Goal: Information Seeking & Learning: Get advice/opinions

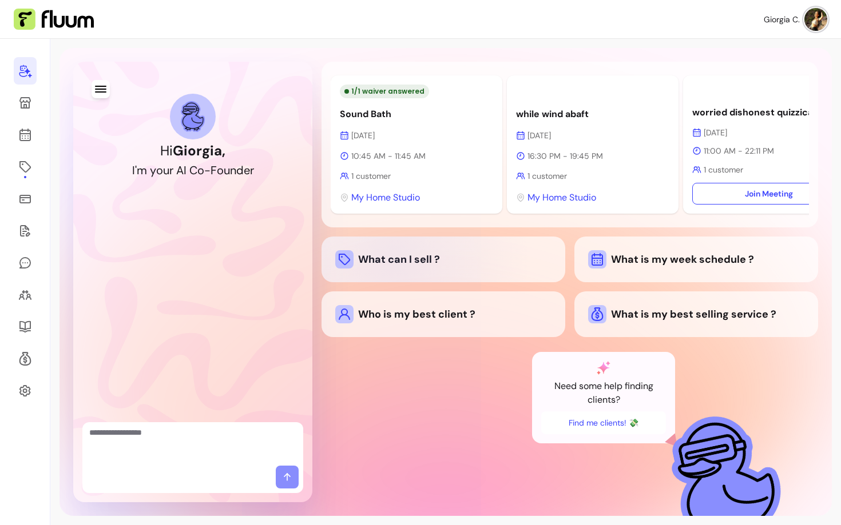
click at [394, 264] on div "What can I sell ?" at bounding box center [443, 259] width 216 height 18
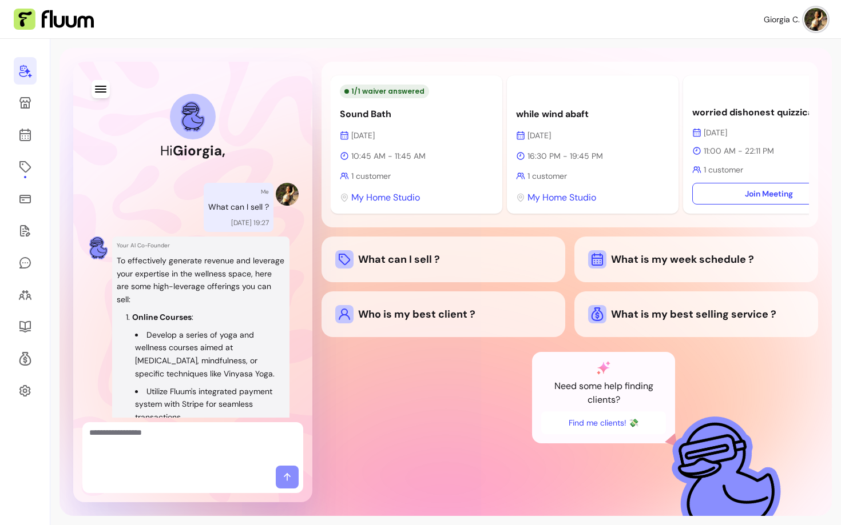
scroll to position [680, 0]
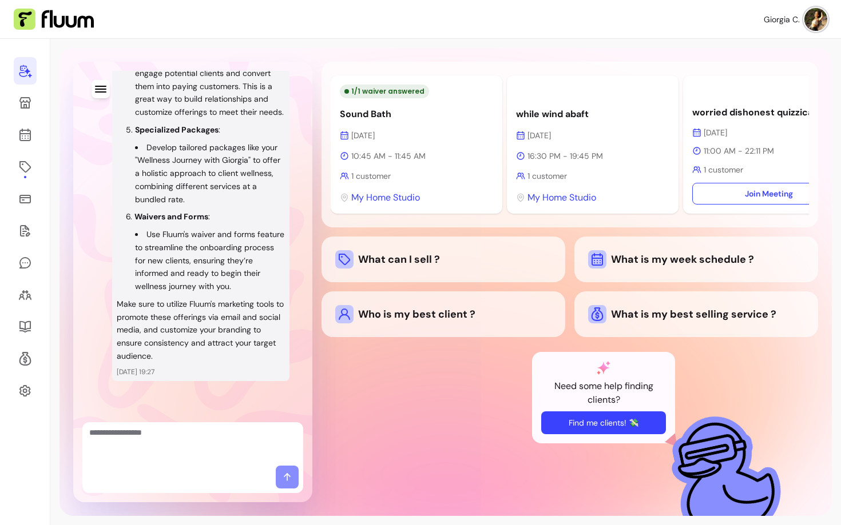
click at [597, 422] on button "Find me clients! 💸" at bounding box center [603, 423] width 125 height 23
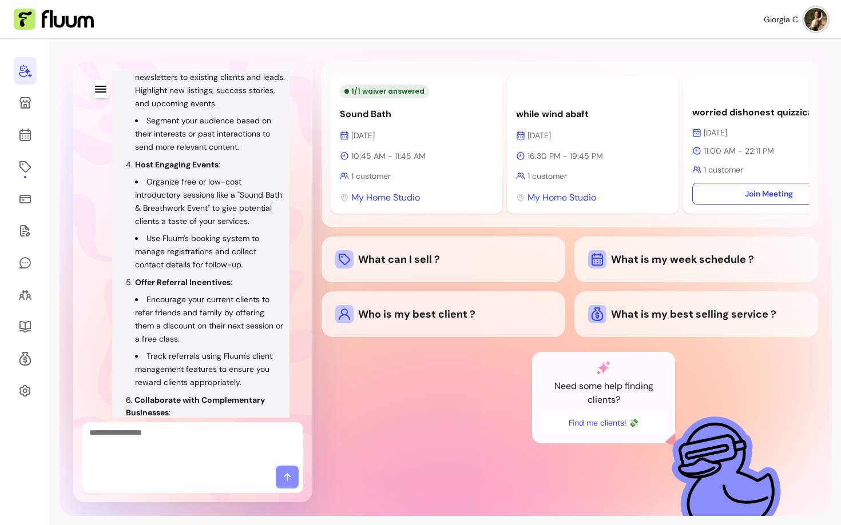
scroll to position [1945, 0]
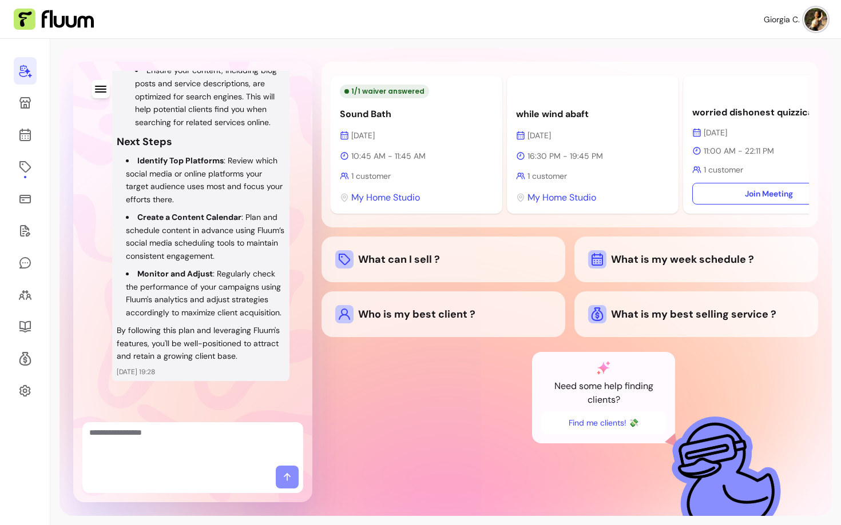
click at [210, 314] on li "Monitor and Adjust : Regularly check the performance of your campaigns using Fl…" at bounding box center [205, 294] width 159 height 52
click at [183, 214] on li "Create a Content Calendar : Plan and schedule content in advance using Fluum’s …" at bounding box center [205, 237] width 159 height 52
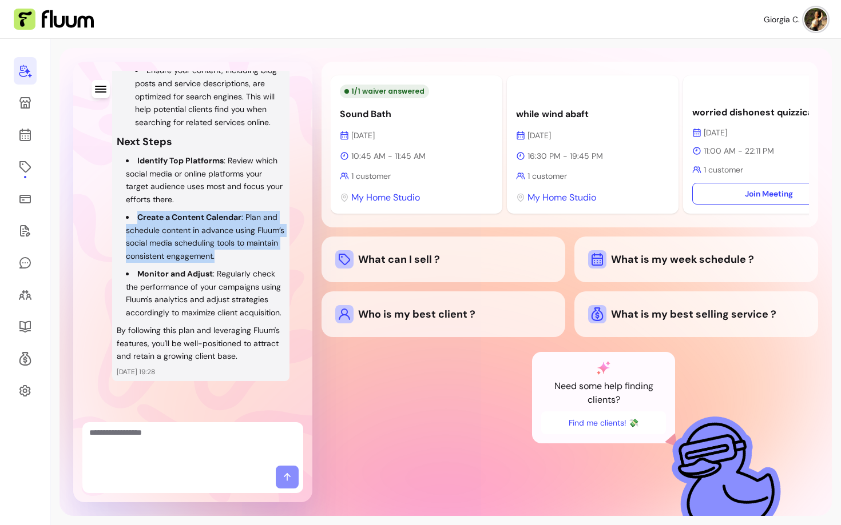
click at [183, 214] on li "Create a Content Calendar : Plan and schedule content in advance using Fluum’s …" at bounding box center [205, 237] width 159 height 52
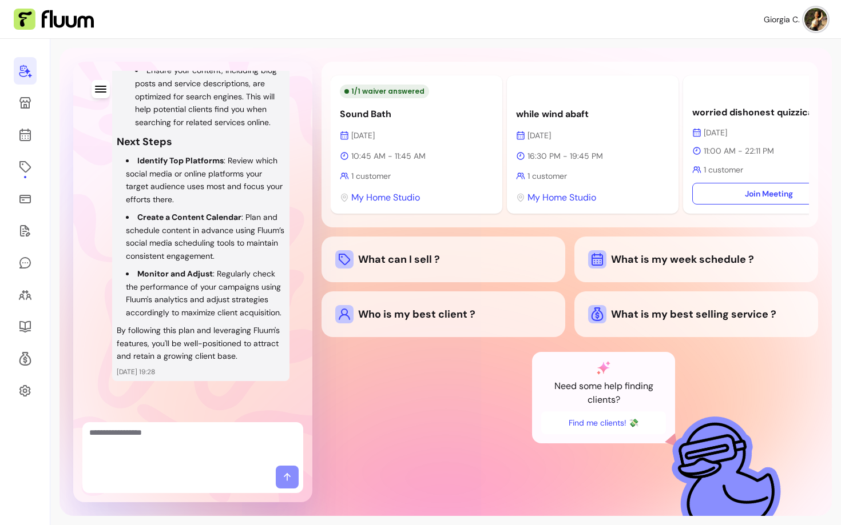
click at [201, 251] on ul "Identify Top Platforms : Review which social media or online platforms your tar…" at bounding box center [201, 236] width 168 height 165
click at [171, 445] on textarea "Ask me anything..." at bounding box center [192, 444] width 207 height 34
type textarea "**********"
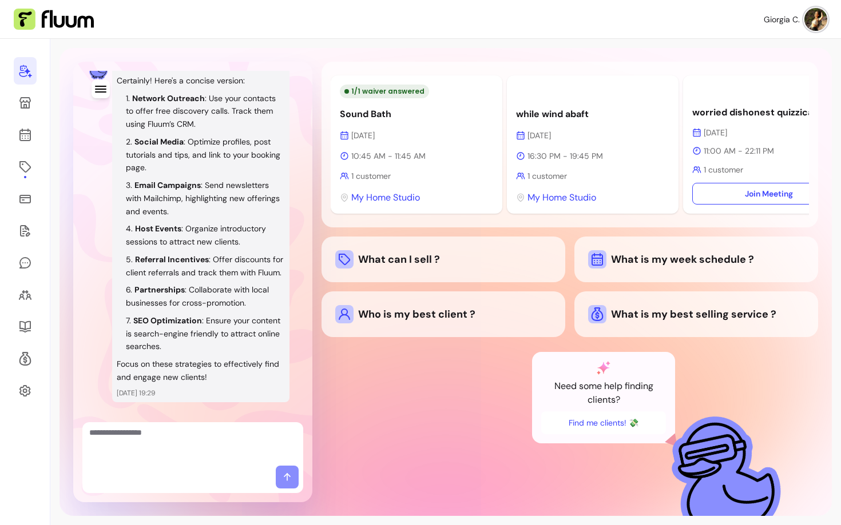
scroll to position [2362, 0]
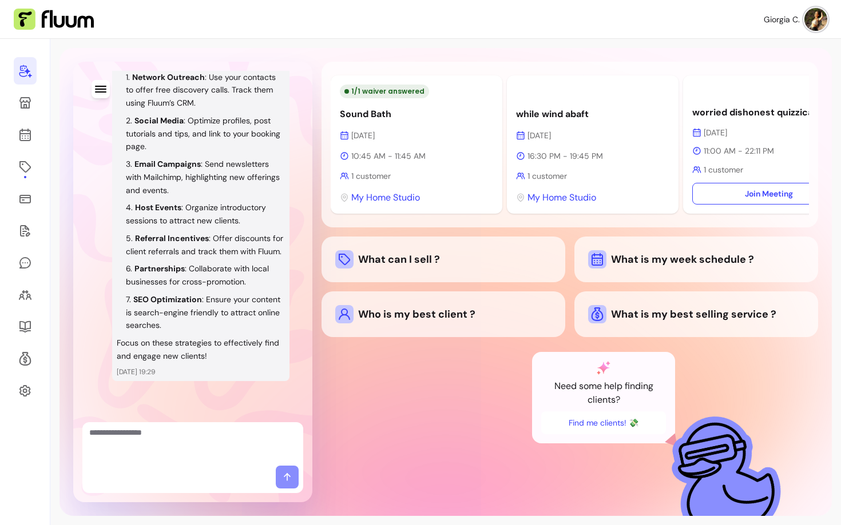
click at [206, 351] on p "Focus on these strategies to effectively find and engage new clients!" at bounding box center [201, 350] width 168 height 26
click at [204, 351] on p "Focus on these strategies to effectively find and engage new clients!" at bounding box center [201, 350] width 168 height 26
click at [167, 459] on textarea "Ask me anything..." at bounding box center [192, 444] width 207 height 34
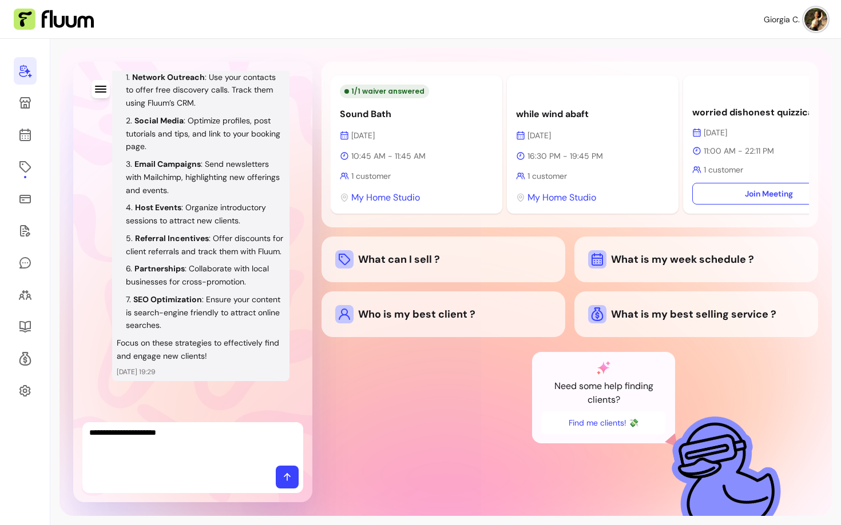
type textarea "**********"
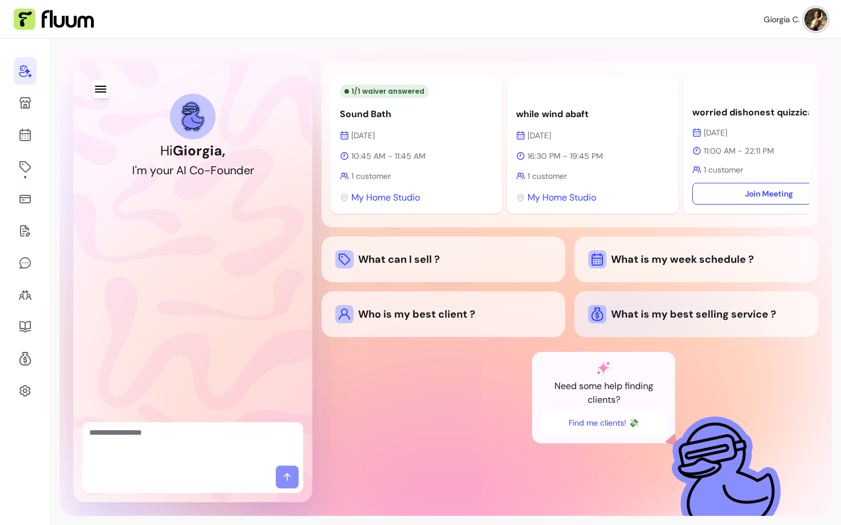
click at [626, 317] on div "What is my best selling service ?" at bounding box center [696, 314] width 216 height 18
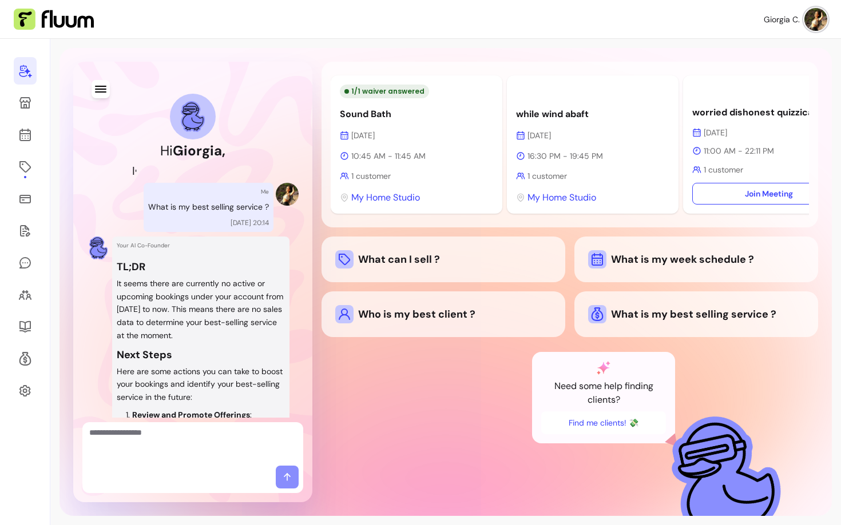
scroll to position [645, 0]
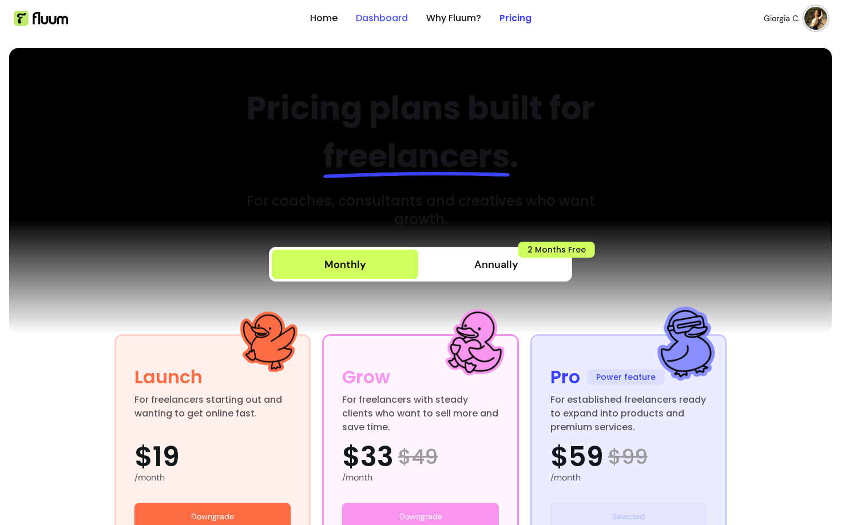
click at [386, 21] on link "Dashboard" at bounding box center [382, 18] width 52 height 14
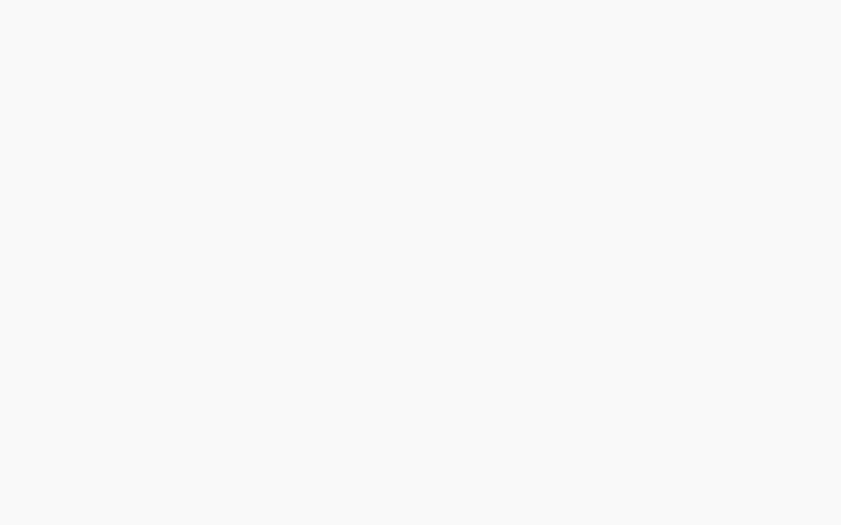
click at [185, 458] on div at bounding box center [420, 262] width 841 height 525
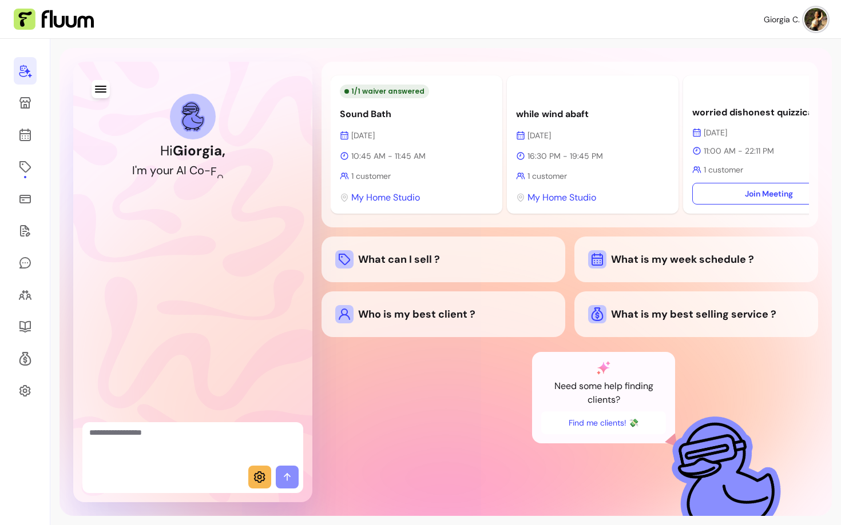
click at [185, 456] on textarea "Ask me anything..." at bounding box center [192, 444] width 207 height 34
type textarea "**********"
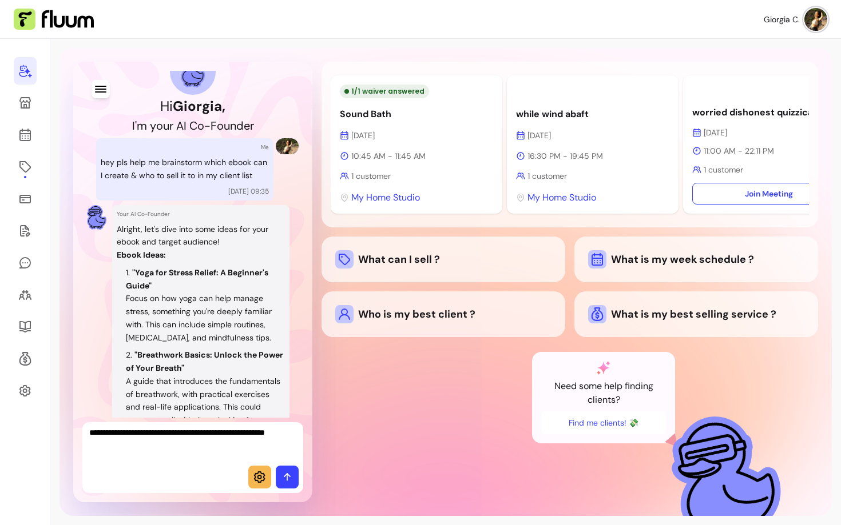
scroll to position [46, 0]
drag, startPoint x: 158, startPoint y: 294, endPoint x: 136, endPoint y: 289, distance: 22.8
click at [136, 289] on li ""Yoga for Stress Relief: A Beginner's Guide" Focus on how yoga can help manage …" at bounding box center [205, 304] width 159 height 78
copy strong "Yoga for Stress Relief: A Beginner's Guide""
click at [120, 448] on textarea "**********" at bounding box center [192, 444] width 207 height 34
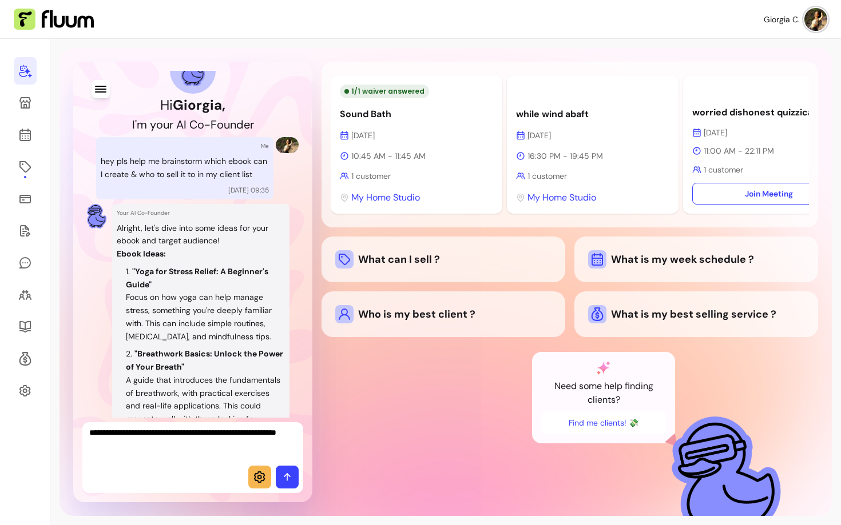
paste textarea "**********"
type textarea "**********"
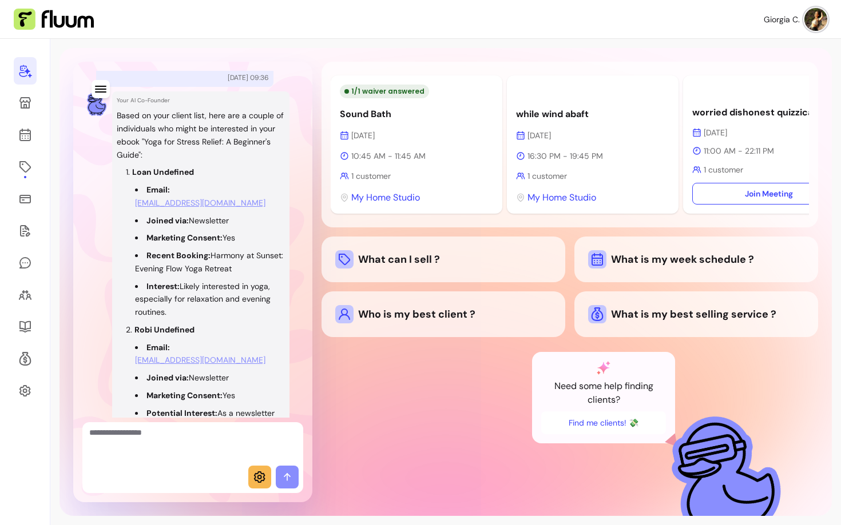
scroll to position [1089, 0]
click at [135, 157] on p "Based on your client list, here are a couple of individuals who might be intere…" at bounding box center [201, 134] width 168 height 52
drag, startPoint x: 126, startPoint y: 153, endPoint x: 177, endPoint y: 185, distance: 59.8
click at [177, 160] on p "Based on your client list, here are a couple of individuals who might be intere…" at bounding box center [201, 134] width 168 height 52
click at [244, 160] on p "Based on your client list, here are a couple of individuals who might be intere…" at bounding box center [201, 134] width 168 height 52
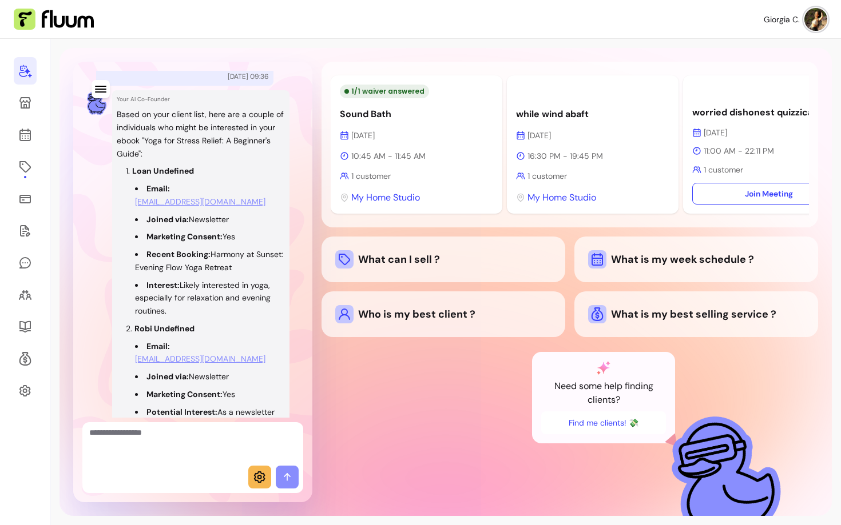
click at [209, 160] on p "Based on your client list, here are a couple of individuals who might be intere…" at bounding box center [201, 134] width 168 height 52
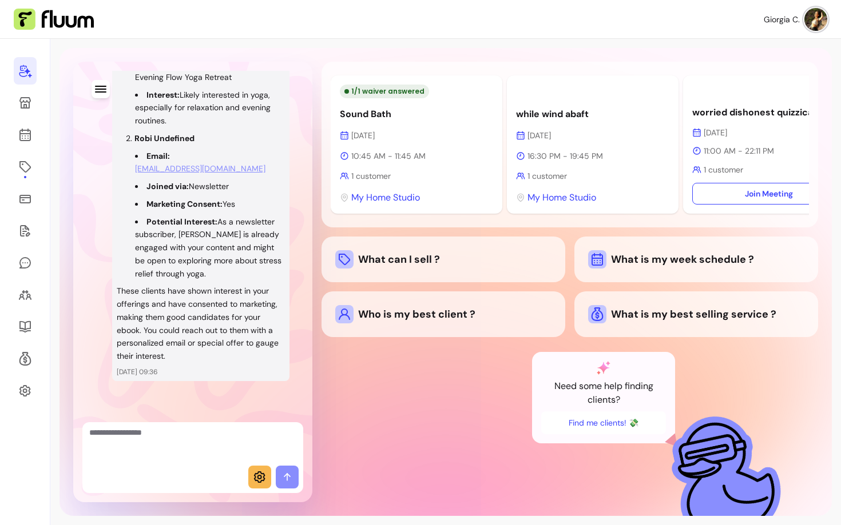
scroll to position [1291, 0]
click at [176, 308] on p "These clients have shown interest in your offerings and have consented to marke…" at bounding box center [201, 324] width 168 height 78
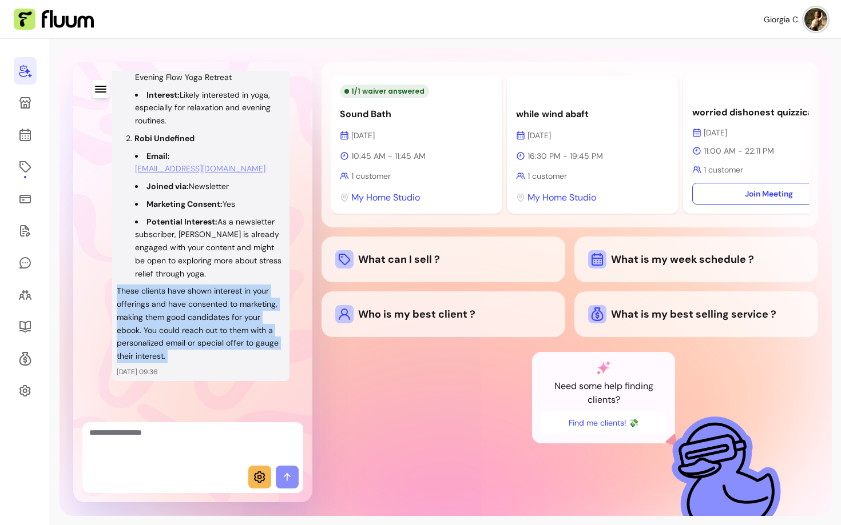
click at [176, 308] on p "These clients have shown interest in your offerings and have consented to marke…" at bounding box center [201, 324] width 168 height 78
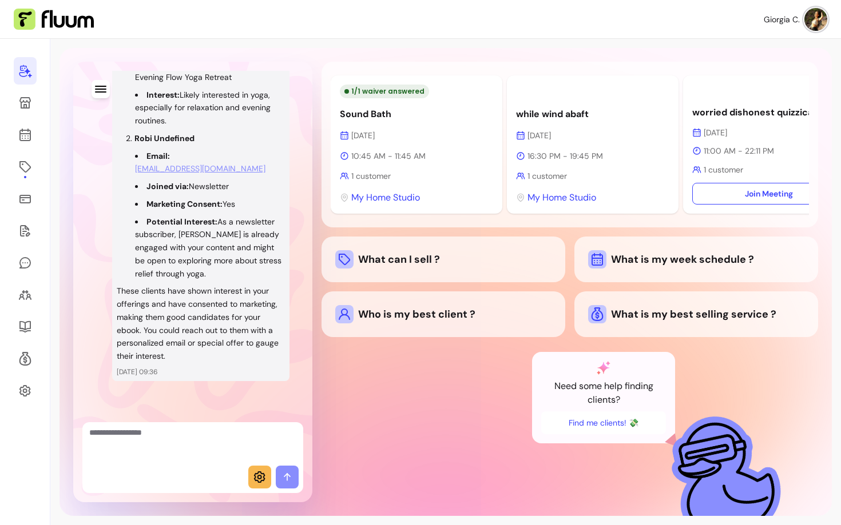
click at [173, 441] on textarea "Ask me anything..." at bounding box center [192, 444] width 207 height 34
click at [173, 443] on textarea "Ask me anything..." at bounding box center [192, 444] width 207 height 34
type textarea "**********"
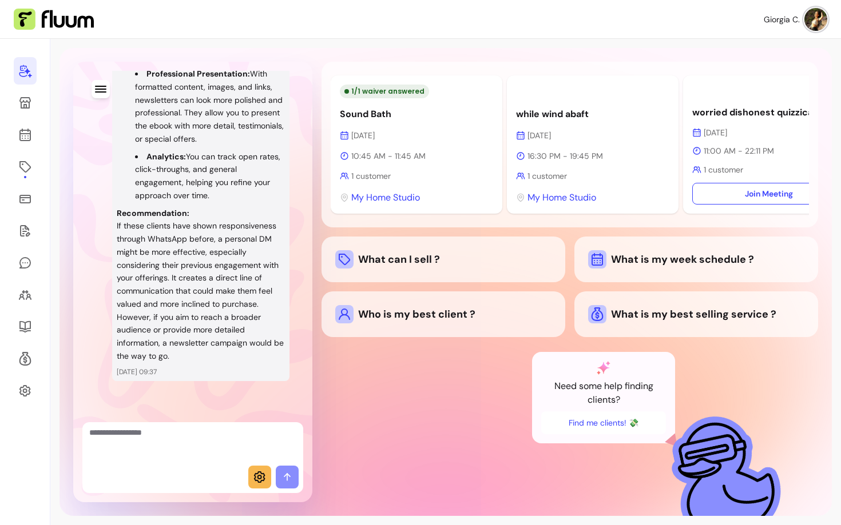
scroll to position [2045, 0]
click at [178, 268] on p "If these clients have shown responsiveness through WhatsApp before, a personal …" at bounding box center [201, 291] width 168 height 143
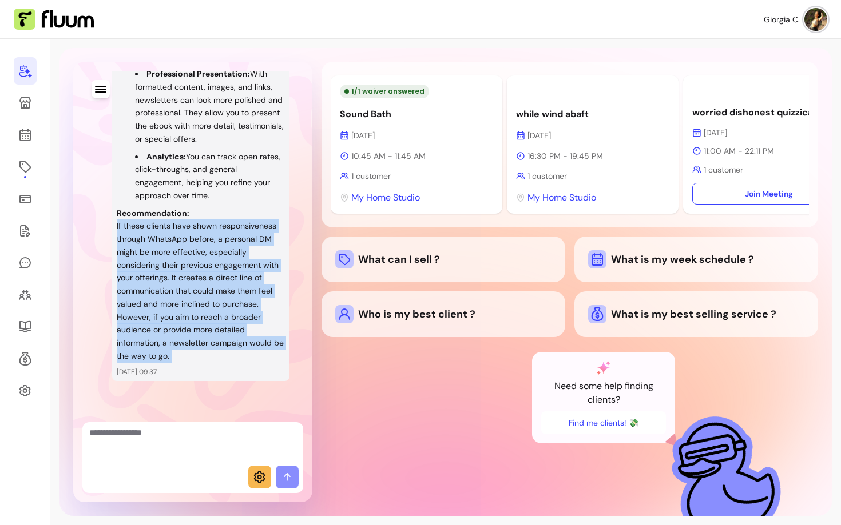
click at [178, 268] on p "If these clients have shown responsiveness through WhatsApp before, a personal …" at bounding box center [201, 291] width 168 height 143
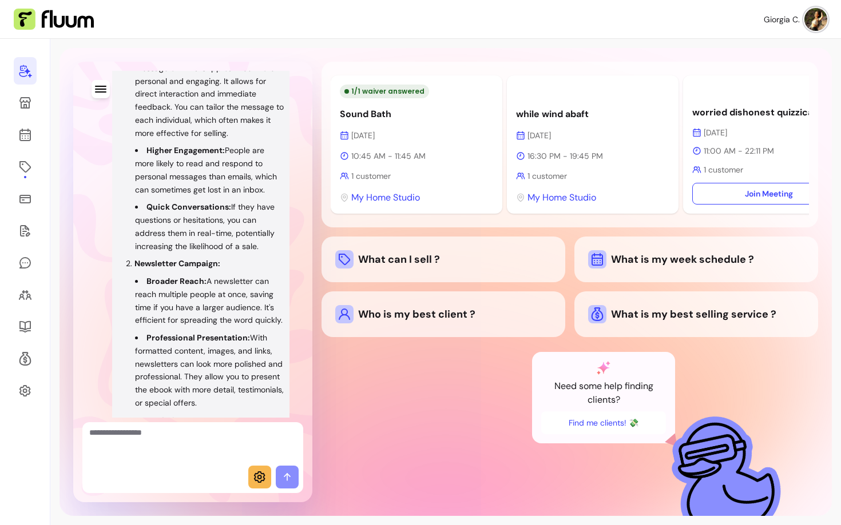
scroll to position [2040, 0]
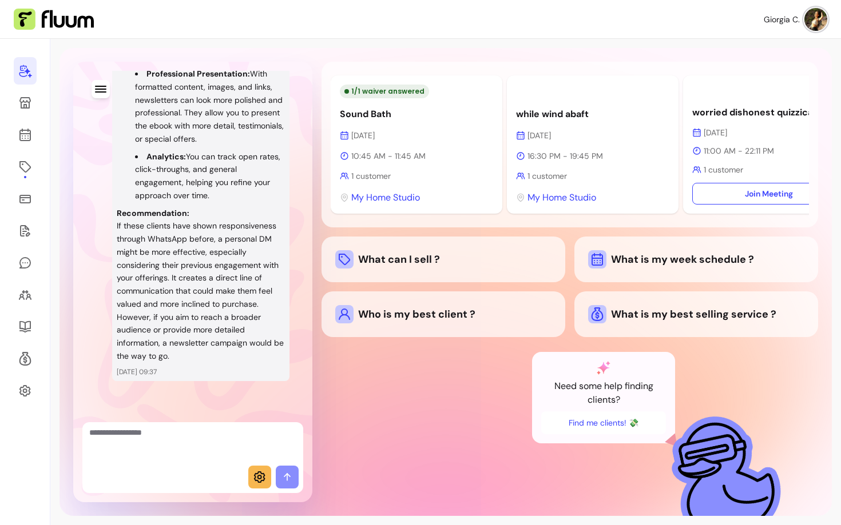
click at [167, 460] on textarea "Ask me anything..." at bounding box center [192, 444] width 207 height 34
drag, startPoint x: 168, startPoint y: 435, endPoint x: 241, endPoint y: 440, distance: 73.3
click at [236, 441] on textarea "**********" at bounding box center [192, 444] width 207 height 34
type textarea "**********"
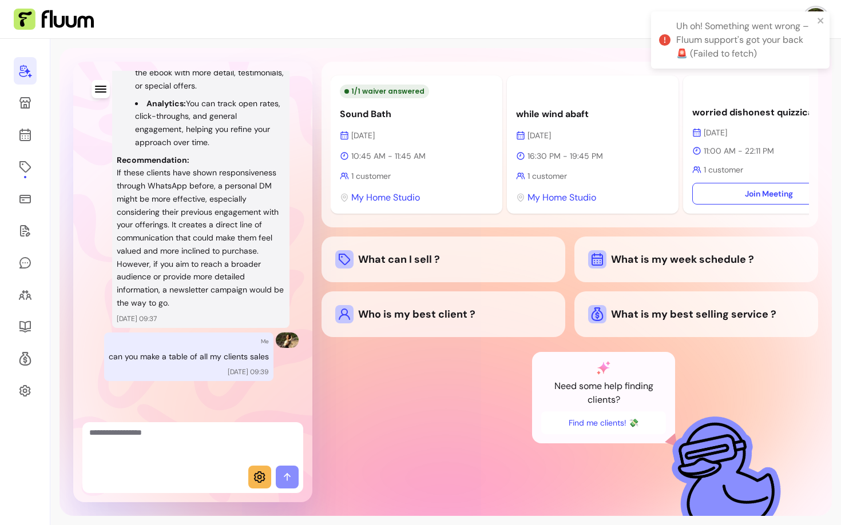
scroll to position [2131, 0]
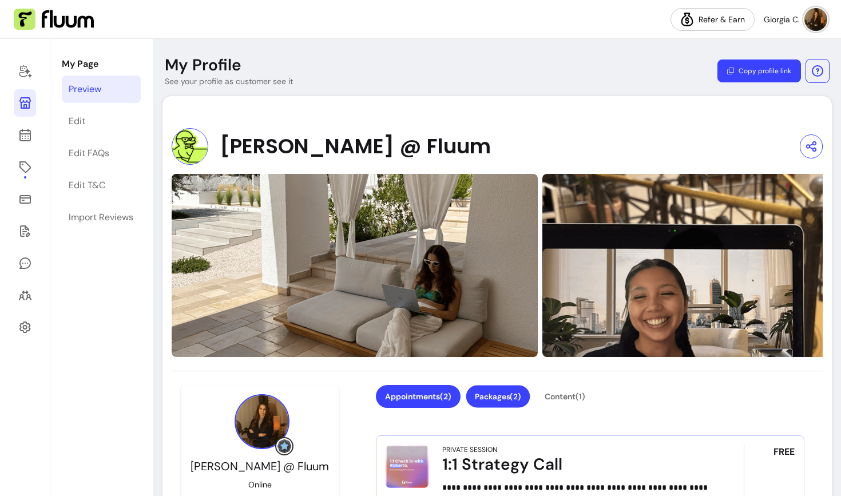
click at [512, 398] on button "Packages ( 2 )" at bounding box center [497, 396] width 64 height 22
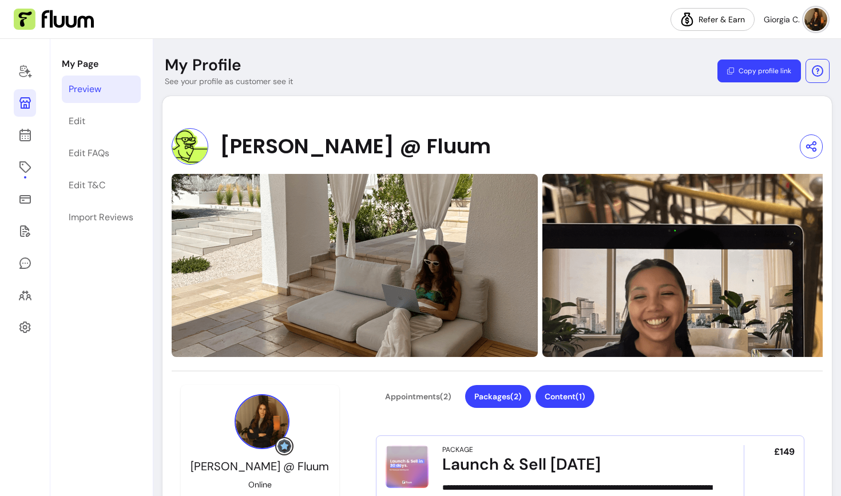
click at [567, 398] on button "Content ( 1 )" at bounding box center [564, 396] width 59 height 23
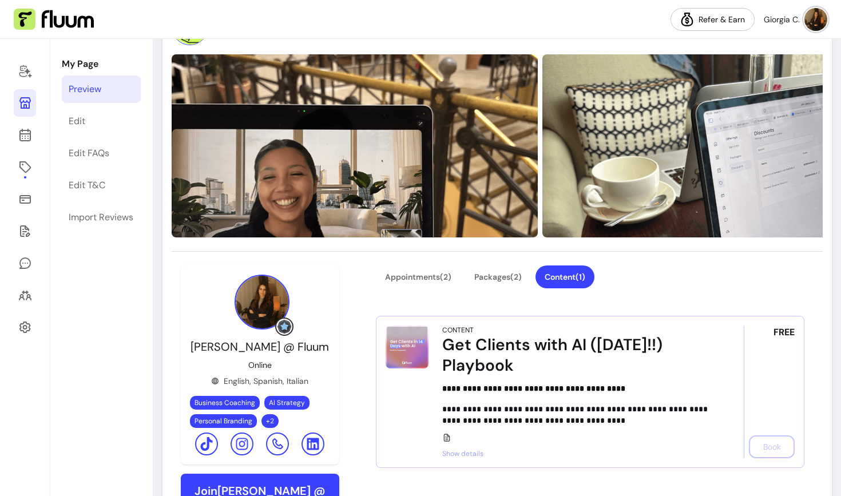
scroll to position [33, 0]
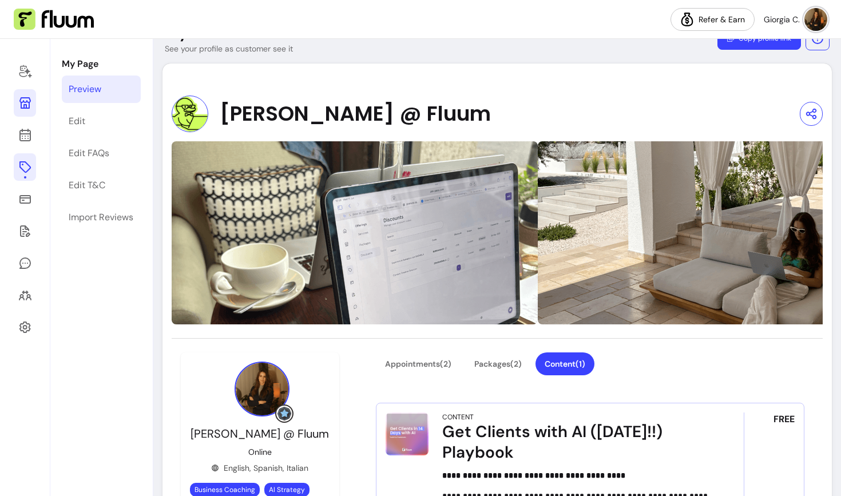
click at [27, 170] on icon at bounding box center [24, 166] width 11 height 11
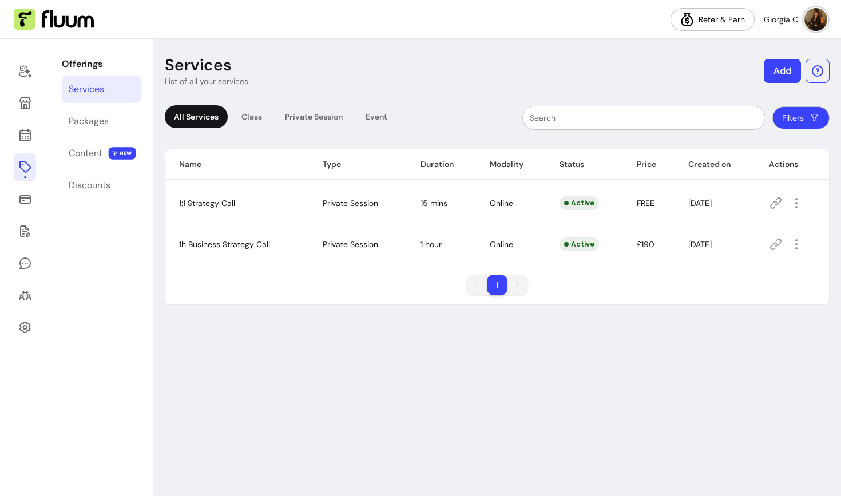
click at [782, 201] on icon at bounding box center [775, 203] width 14 height 14
click at [23, 196] on icon at bounding box center [24, 199] width 11 height 9
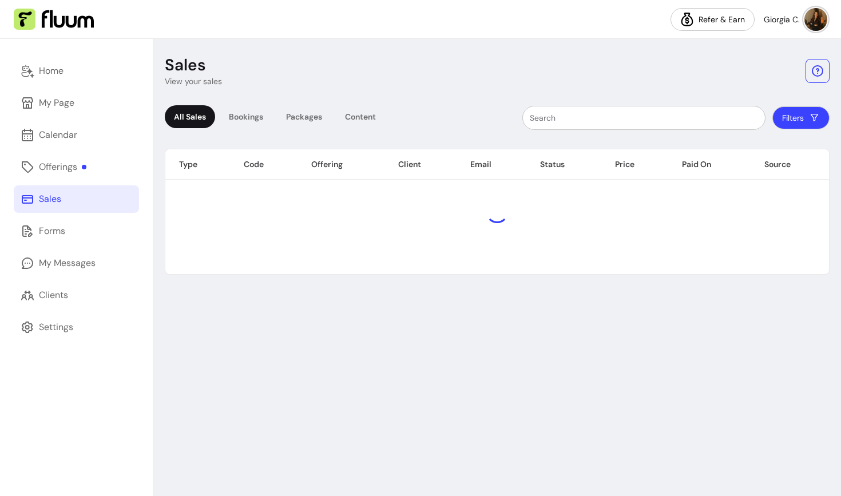
click at [43, 200] on div "Sales" at bounding box center [50, 199] width 22 height 14
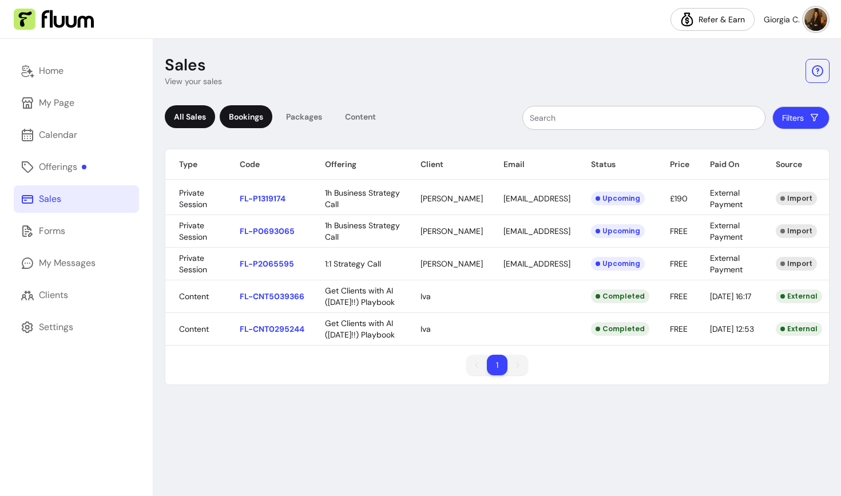
click at [259, 112] on div "Bookings" at bounding box center [246, 116] width 53 height 23
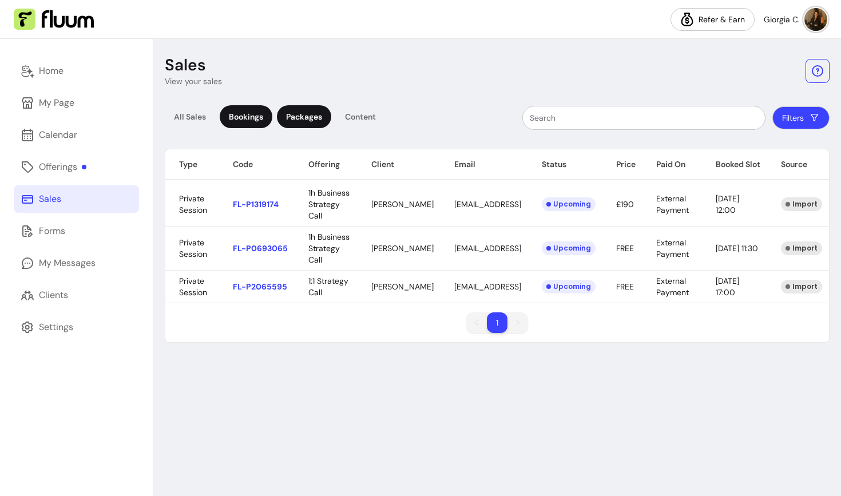
click at [300, 112] on div "Packages" at bounding box center [304, 116] width 54 height 23
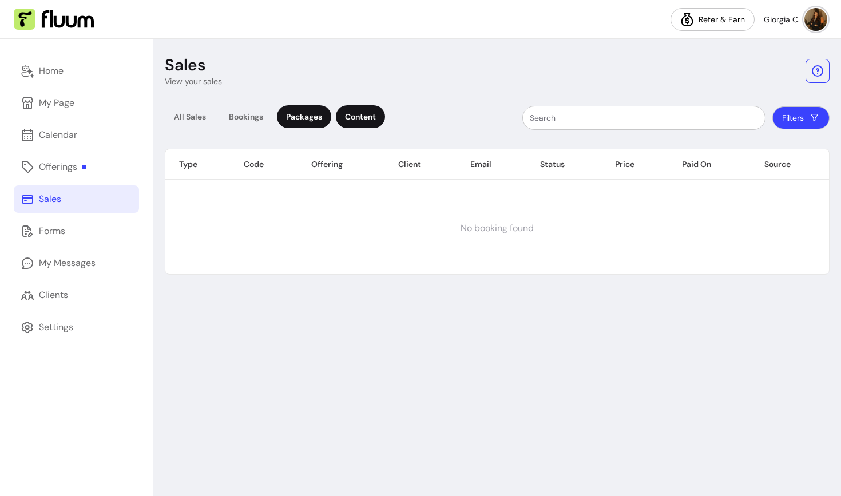
click at [385, 115] on div "Content" at bounding box center [360, 116] width 49 height 23
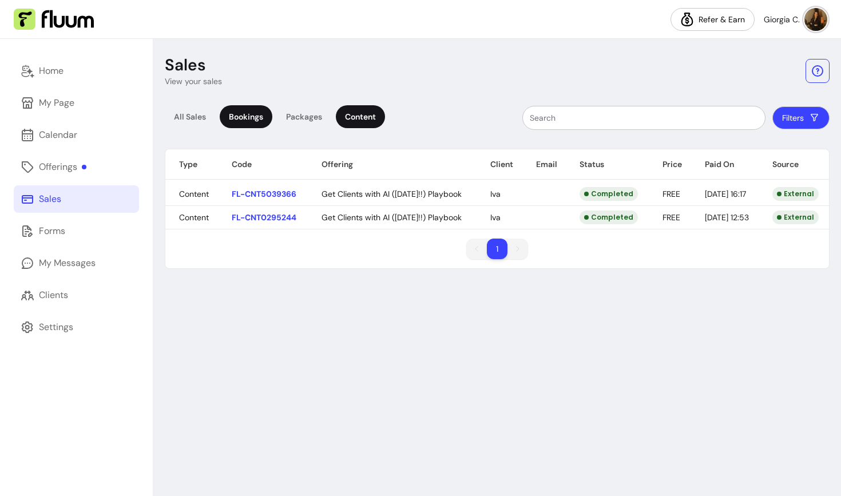
click at [225, 121] on div "Bookings" at bounding box center [246, 116] width 53 height 23
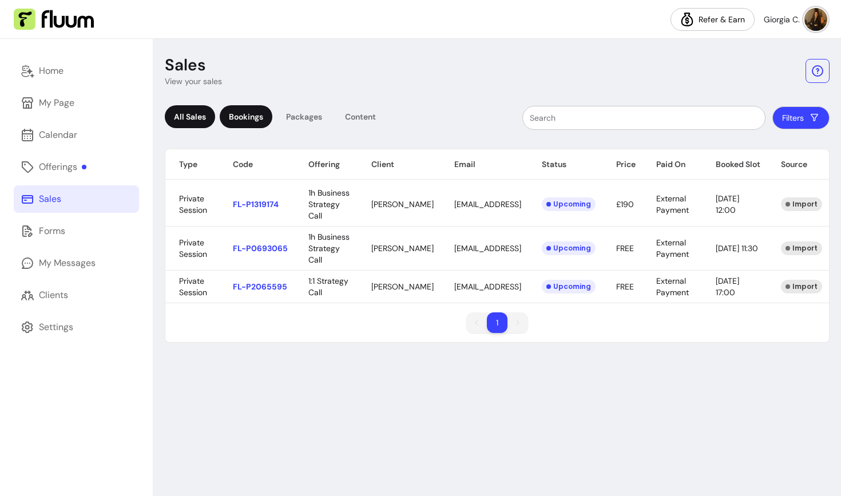
click at [188, 120] on div "All Sales" at bounding box center [190, 116] width 50 height 23
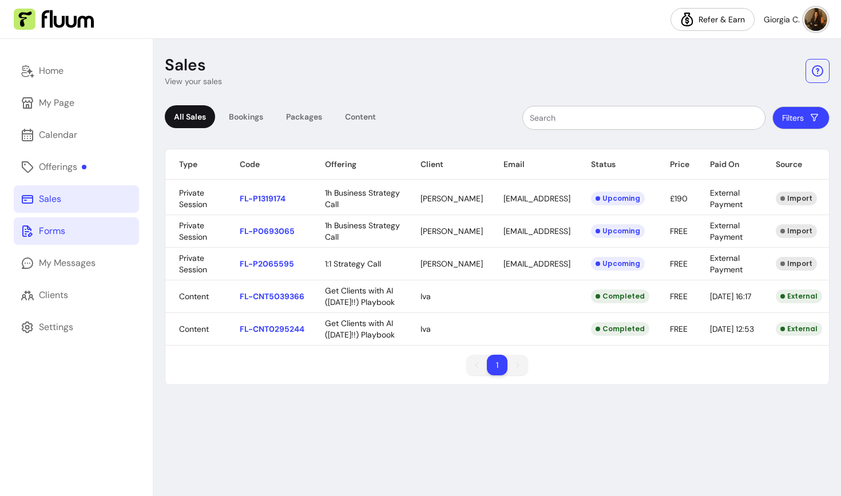
click at [94, 230] on link "Forms" at bounding box center [76, 230] width 125 height 27
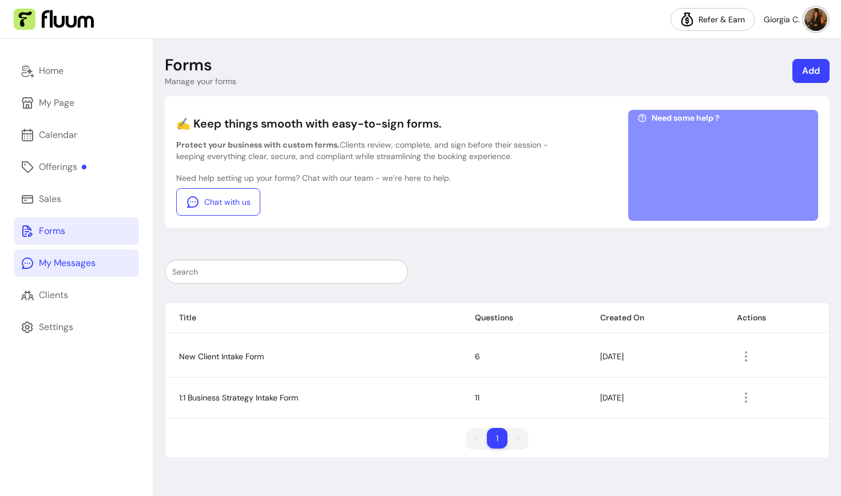
click at [70, 262] on div "My Messages" at bounding box center [67, 263] width 57 height 14
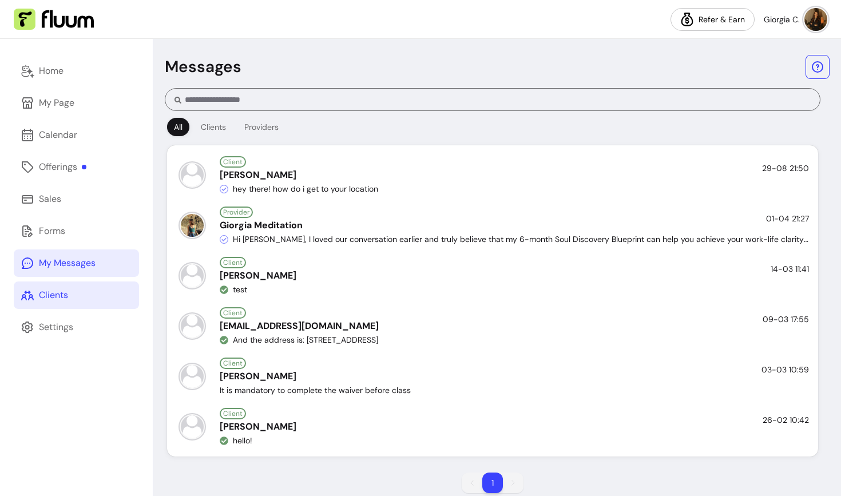
click at [50, 296] on div "Clients" at bounding box center [53, 295] width 29 height 14
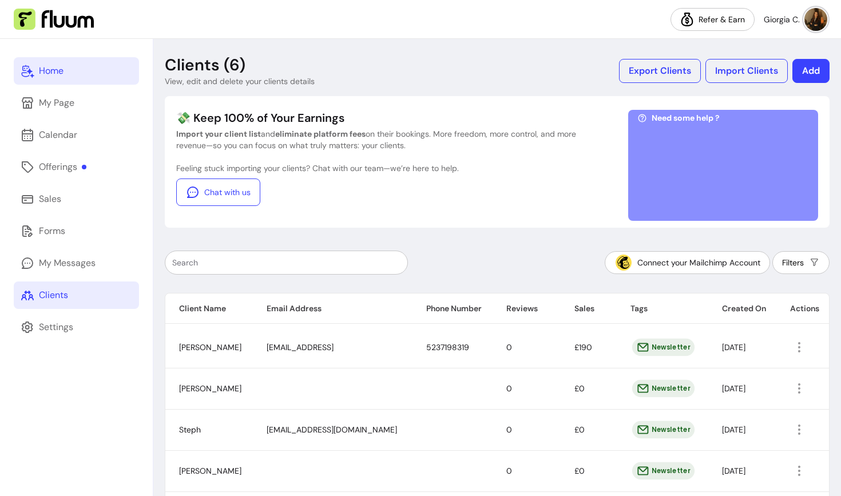
click at [58, 71] on div "Home" at bounding box center [51, 71] width 25 height 14
